Goal: Navigation & Orientation: Understand site structure

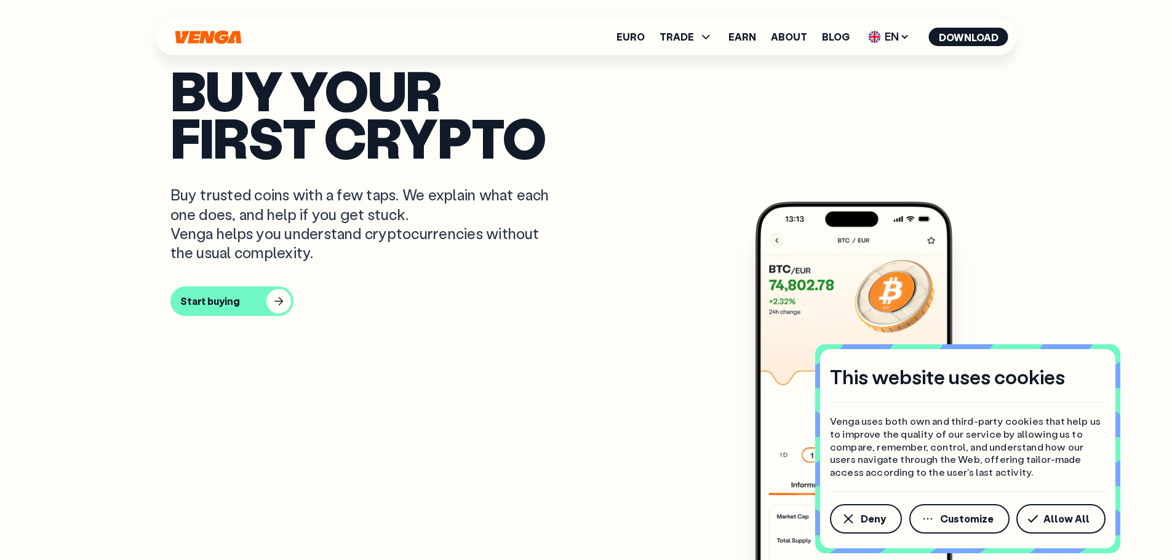
drag, startPoint x: 547, startPoint y: 307, endPoint x: 536, endPoint y: 7, distance: 300.3
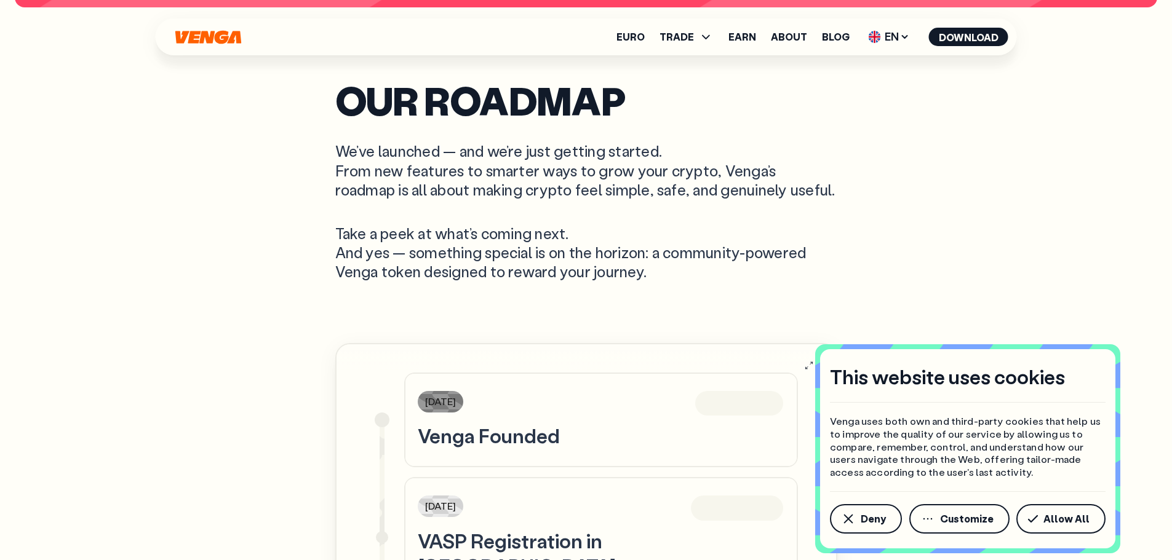
drag, startPoint x: 525, startPoint y: 214, endPoint x: 1156, endPoint y: 346, distance: 645.3
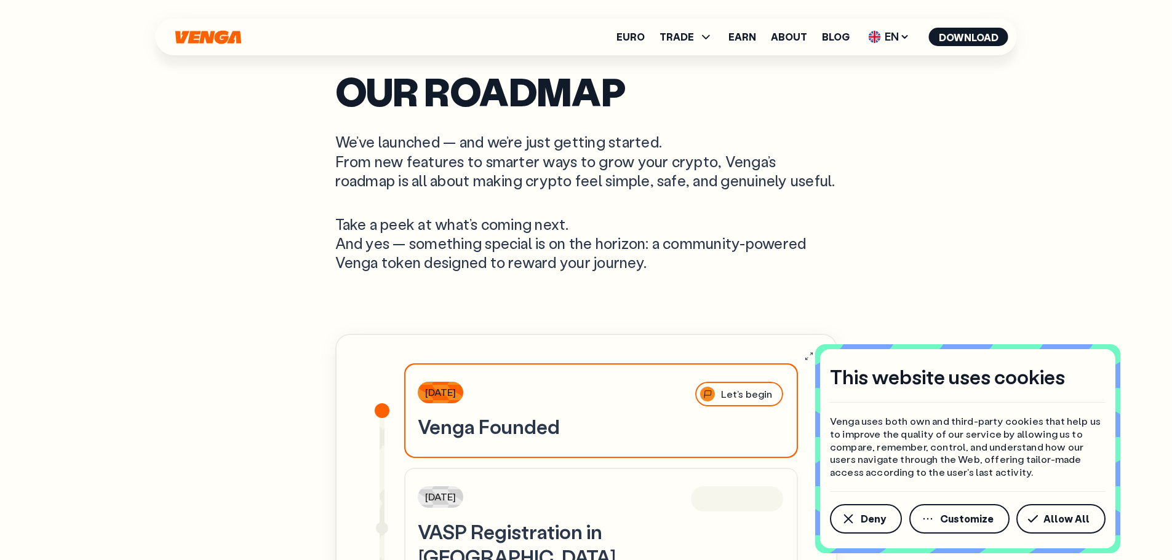
scroll to position [3567, 0]
click at [1074, 522] on span "Allow All" at bounding box center [1066, 519] width 46 height 10
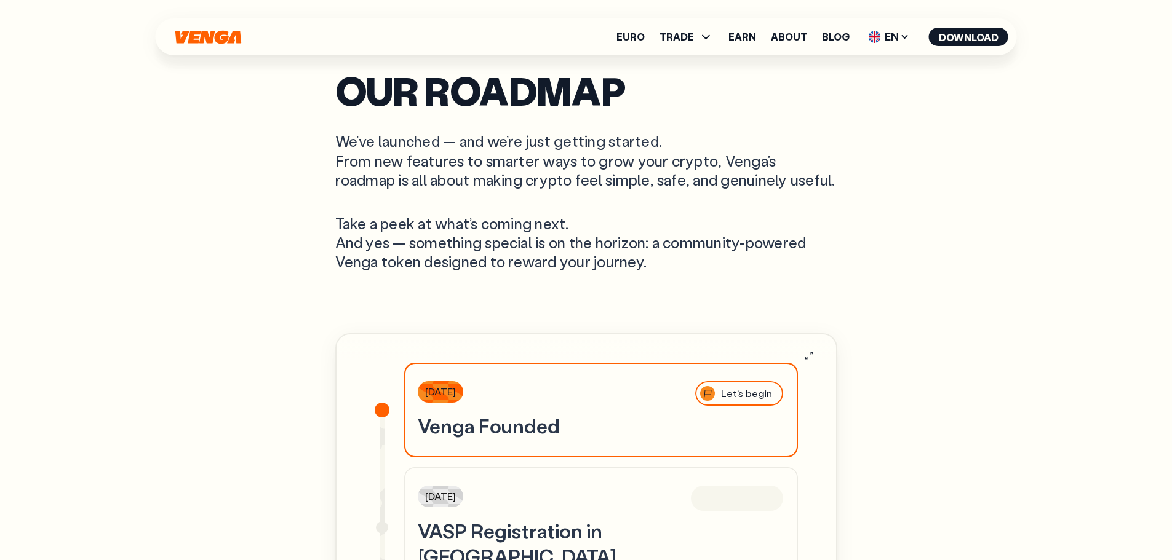
drag, startPoint x: 1171, startPoint y: 339, endPoint x: 1173, endPoint y: 346, distance: 6.4
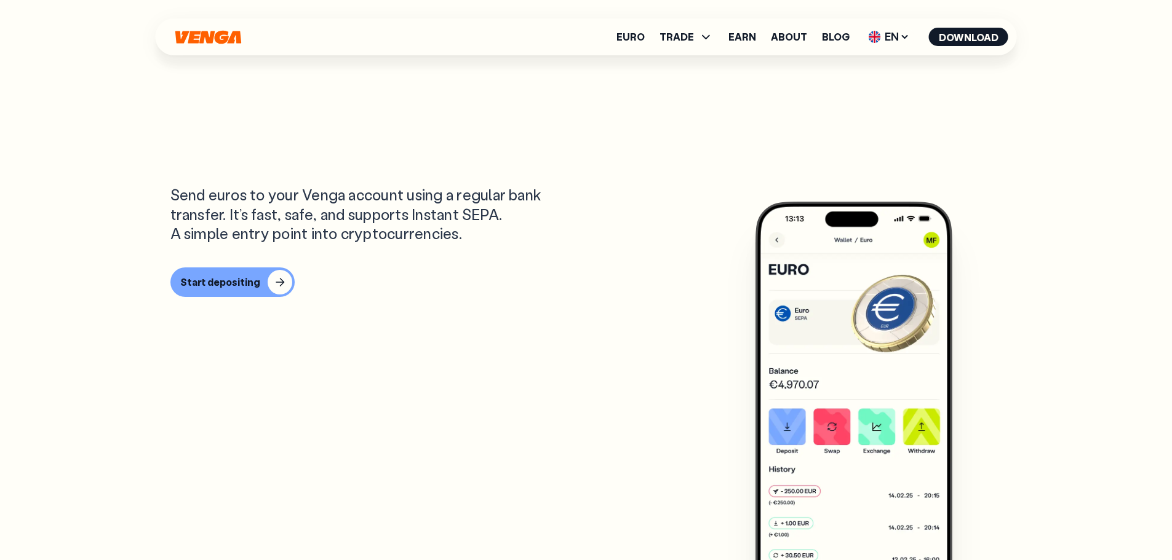
scroll to position [0, 0]
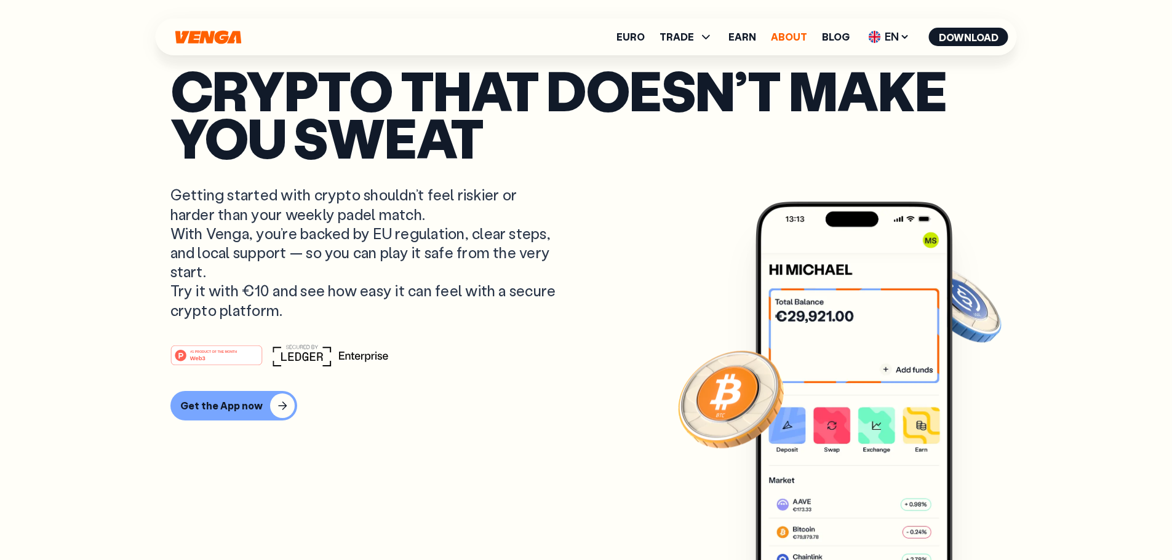
click at [801, 37] on link "About" at bounding box center [789, 37] width 36 height 10
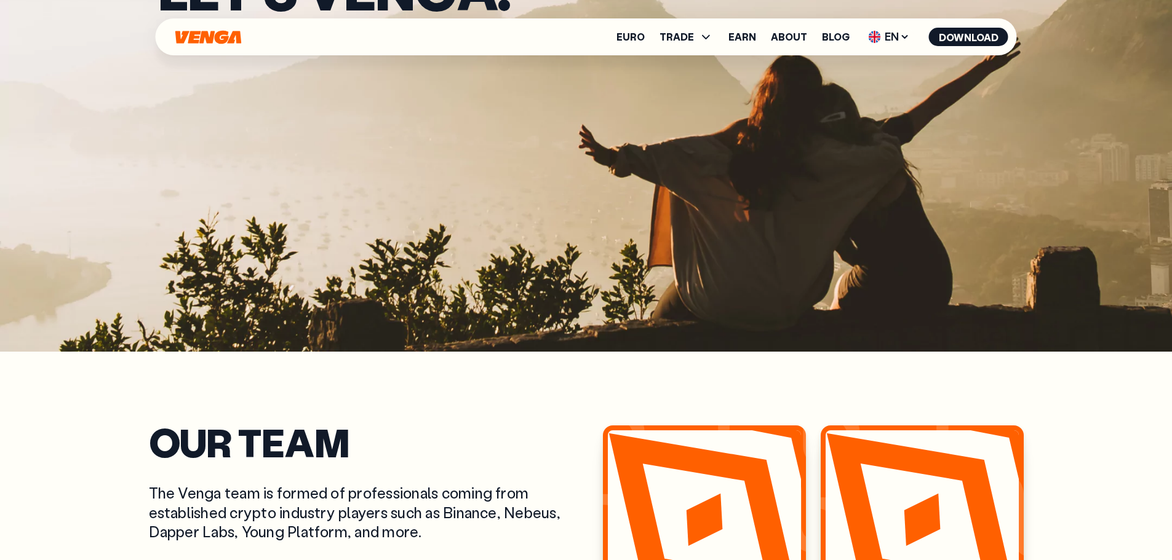
drag, startPoint x: 560, startPoint y: 221, endPoint x: 569, endPoint y: 224, distance: 9.1
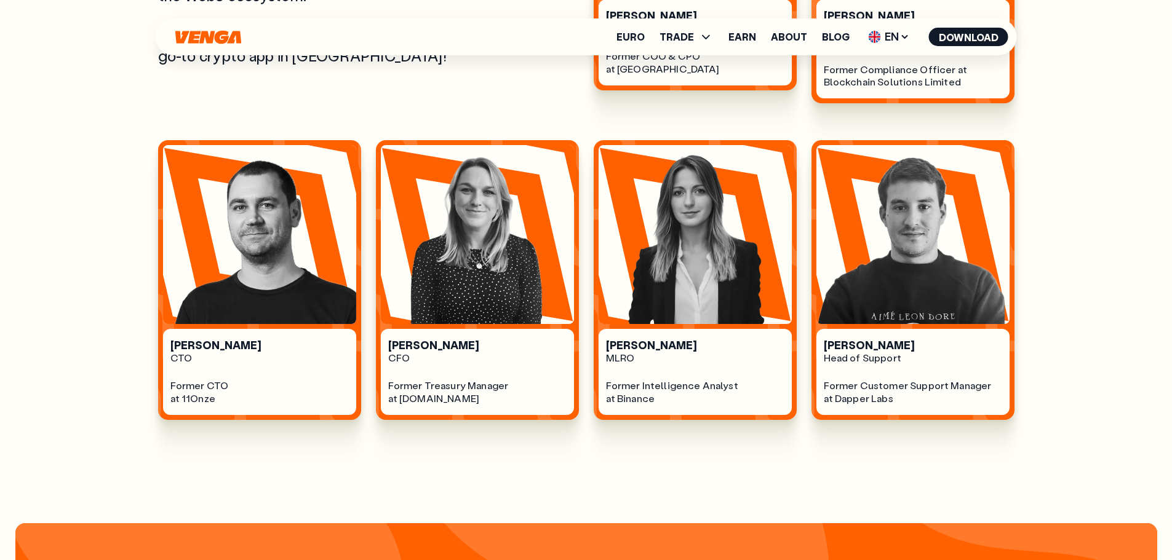
scroll to position [811, 0]
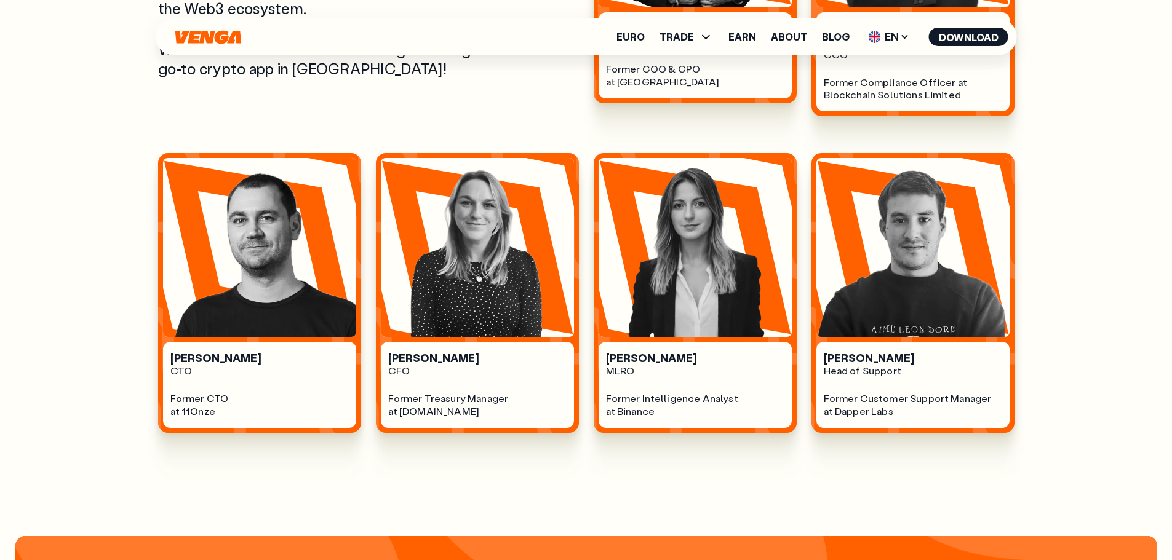
click at [905, 26] on div "Euro TRADE Buy Sell Swap Exchange Earn About Blog EN English - EN Español - ES …" at bounding box center [586, 36] width 861 height 37
click at [894, 34] on span "EN" at bounding box center [889, 37] width 50 height 20
drag, startPoint x: 875, startPoint y: 103, endPoint x: 836, endPoint y: 69, distance: 51.9
click at [876, 103] on div "Català - CAT" at bounding box center [857, 109] width 66 height 12
